Goal: Task Accomplishment & Management: Use online tool/utility

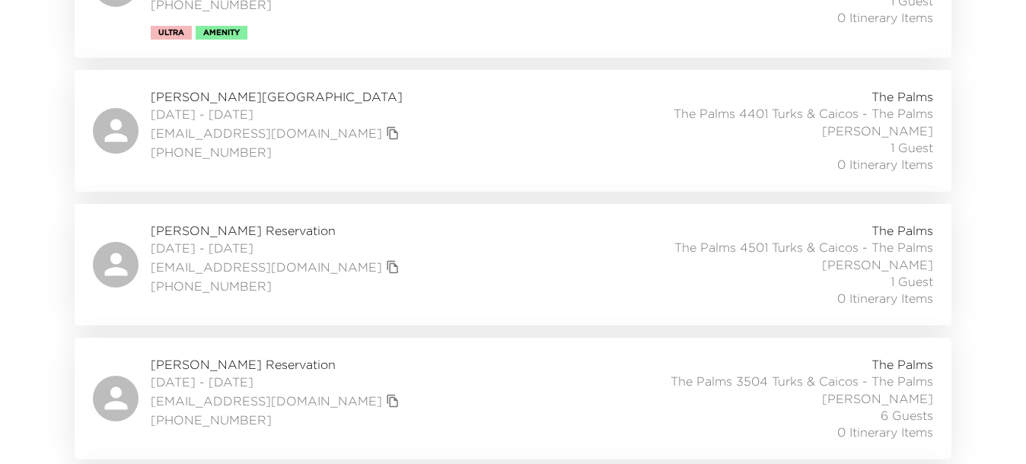
scroll to position [2092, 0]
click at [382, 390] on button "copy primary member email" at bounding box center [392, 400] width 21 height 21
click at [225, 356] on div "[PERSON_NAME] Reservation [DATE] - [DATE] [EMAIL_ADDRESS][DOMAIN_NAME] [PHONE_N…" at bounding box center [513, 398] width 840 height 85
click at [386, 394] on icon "copy primary member email" at bounding box center [393, 401] width 14 height 14
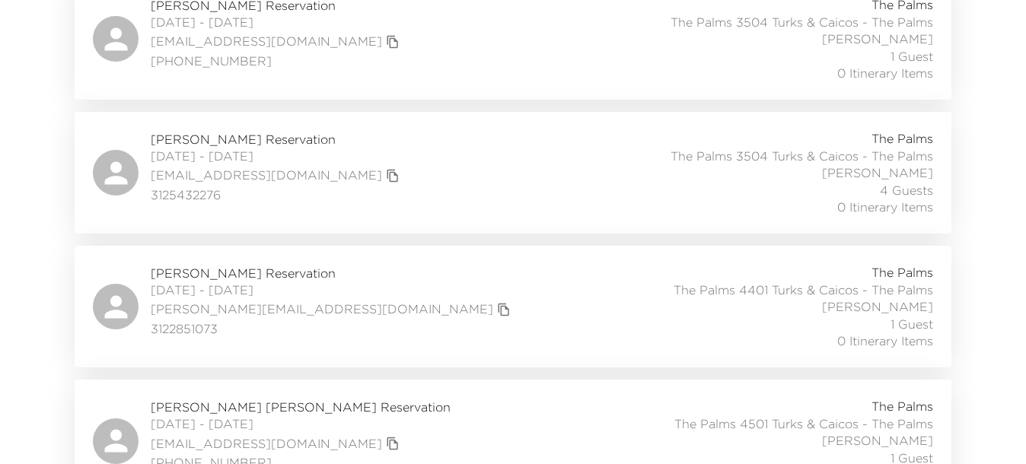
scroll to position [5231, 0]
click at [386, 170] on icon "copy primary member email" at bounding box center [393, 177] width 14 height 14
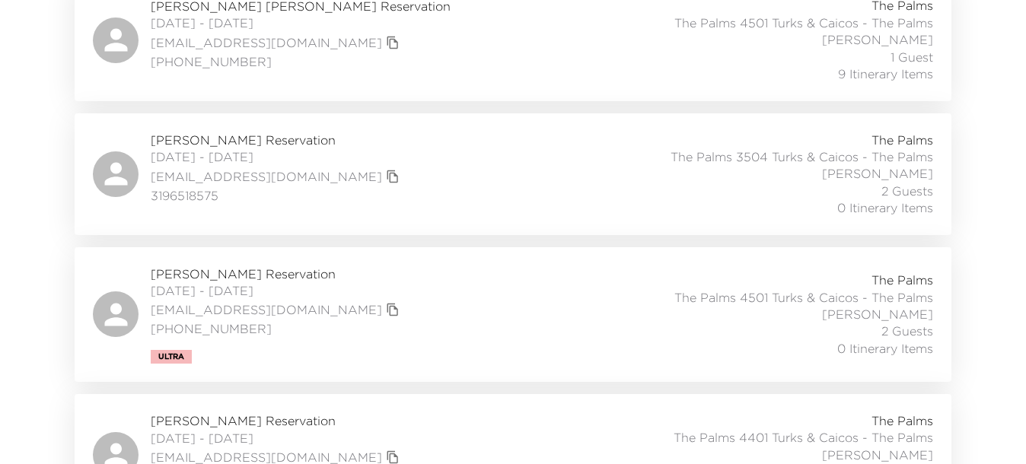
scroll to position [5612, 0]
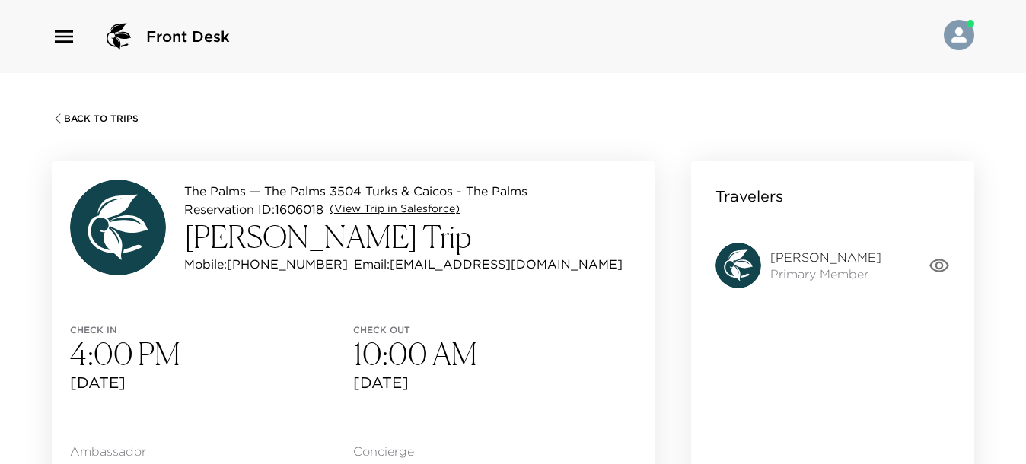
click at [420, 207] on link "(View Trip in Salesforce)" at bounding box center [394, 209] width 130 height 15
